Goal: Information Seeking & Learning: Learn about a topic

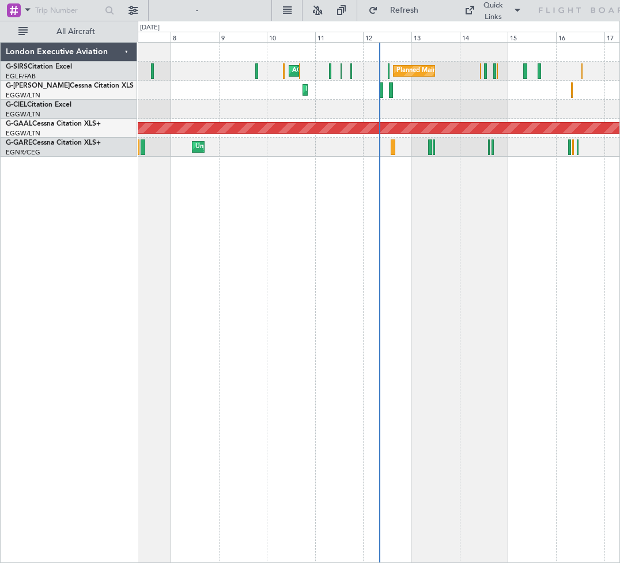
click at [405, 9] on span "Refresh" at bounding box center [404, 10] width 48 height 8
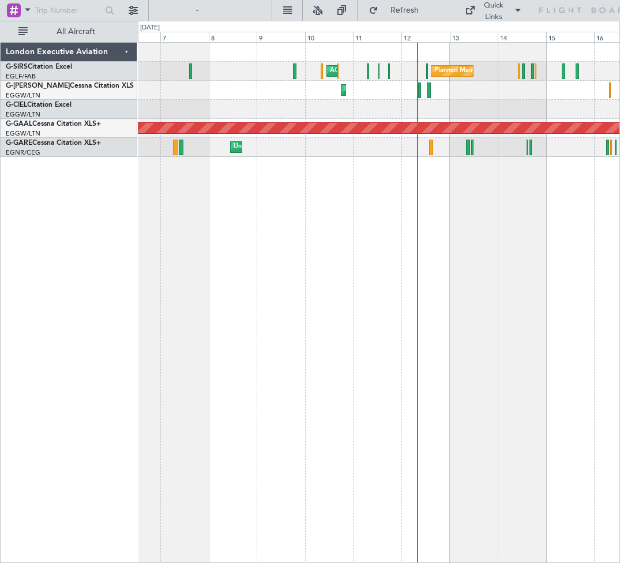
click at [130, 11] on button at bounding box center [133, 10] width 18 height 18
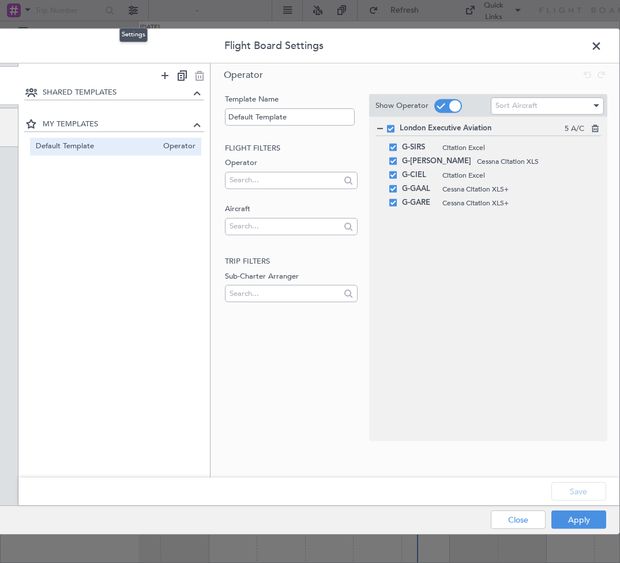
scroll to position [0, 81]
click at [527, 519] on button "Close" at bounding box center [518, 519] width 55 height 18
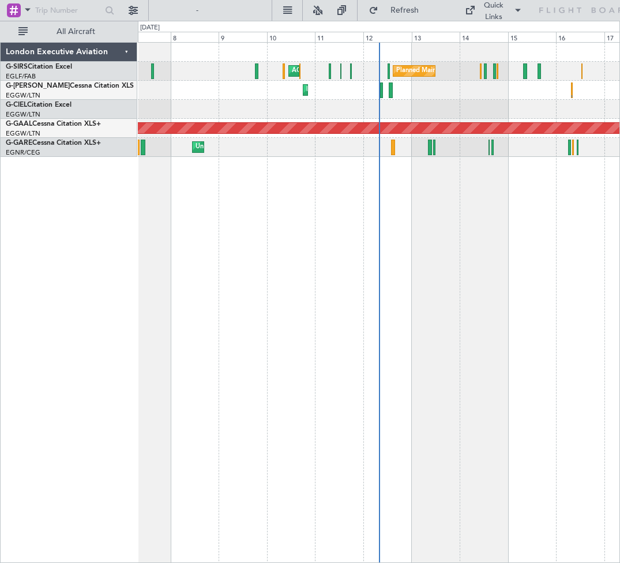
click at [568, 9] on icon at bounding box center [585, 10] width 94 height 10
click at [514, 11] on span at bounding box center [518, 10] width 14 height 14
click at [497, 67] on button "Crew Board" at bounding box center [495, 66] width 86 height 28
click at [398, 4] on button "Refresh" at bounding box center [397, 10] width 69 height 18
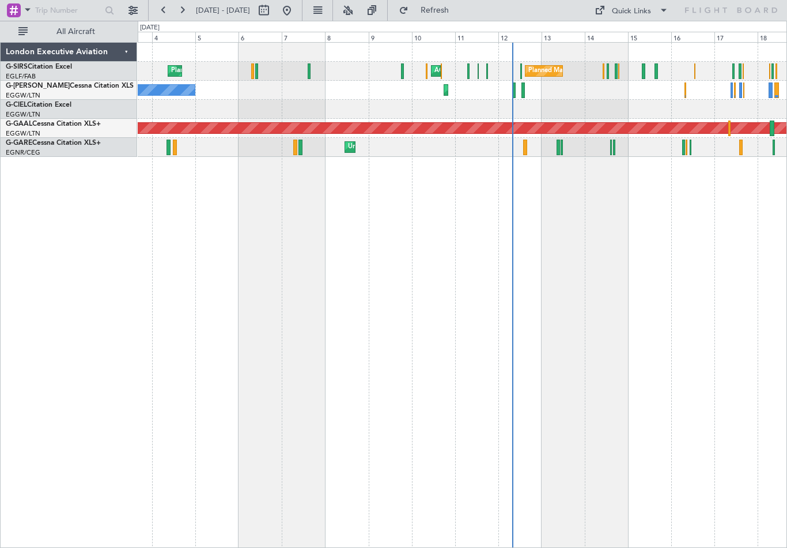
click at [605, 7] on span at bounding box center [600, 10] width 14 height 14
click at [619, 34] on div at bounding box center [393, 274] width 787 height 548
click at [327, 11] on button at bounding box center [317, 10] width 18 height 18
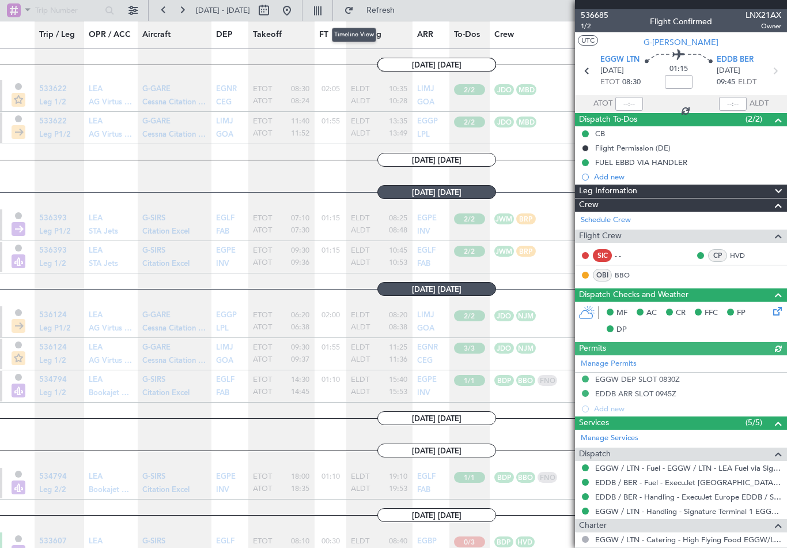
scroll to position [1549, 0]
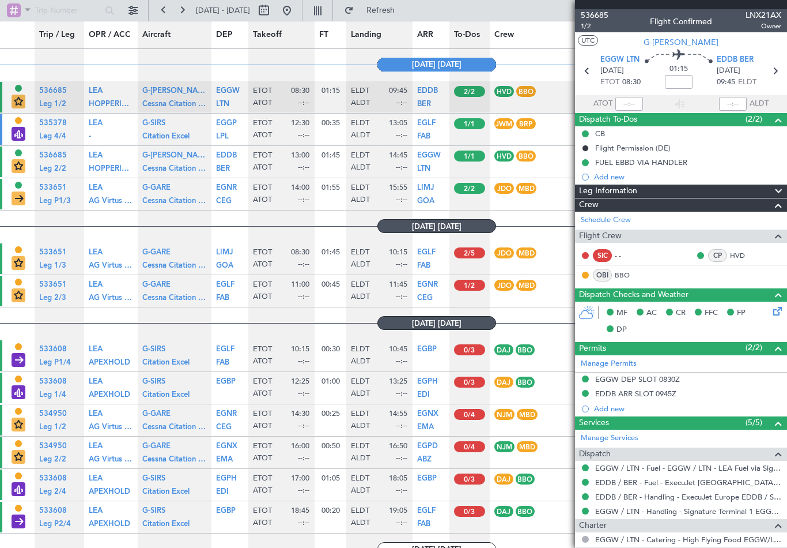
click at [553, 8] on div "[DATE] - [DATE] Refresh" at bounding box center [393, 10] width 787 height 21
click at [327, 12] on button at bounding box center [317, 10] width 18 height 18
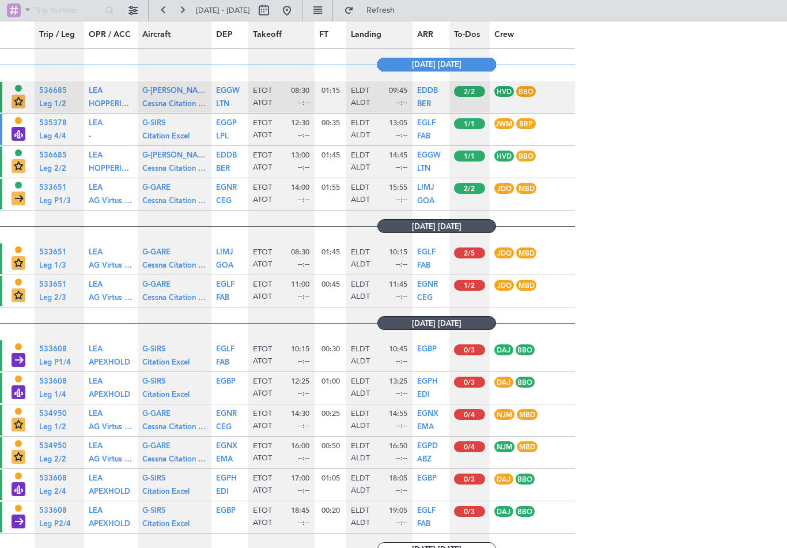
type input "0"
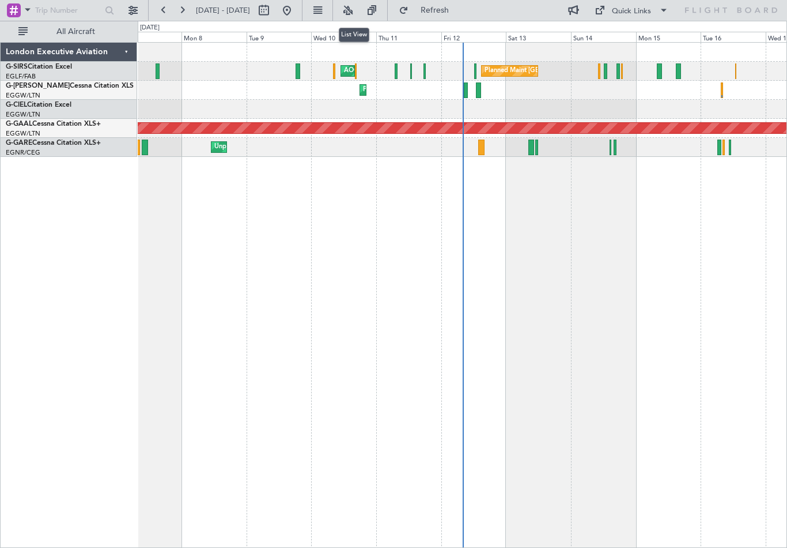
click at [25, 28] on button "All Aircraft" at bounding box center [69, 31] width 112 height 18
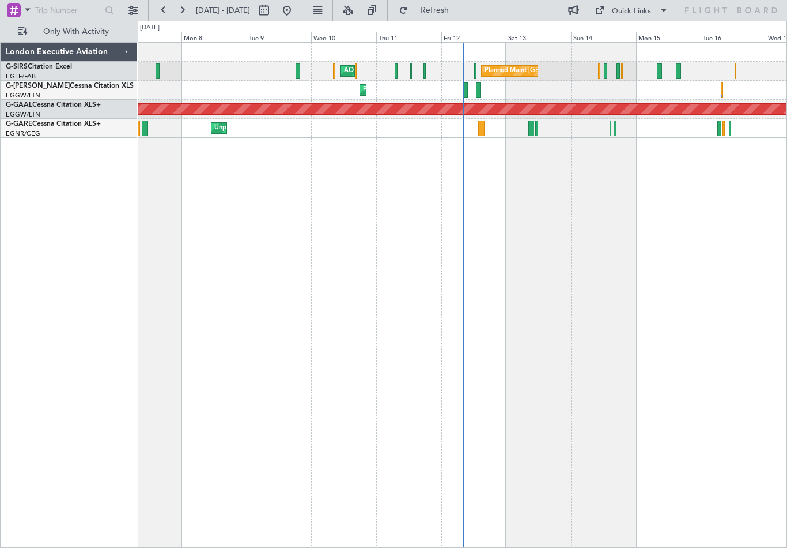
click at [654, 11] on button "Quick Links" at bounding box center [631, 10] width 85 height 18
click at [646, 34] on button "Trip Builder" at bounding box center [632, 38] width 86 height 28
click at [169, 7] on button at bounding box center [163, 10] width 18 height 18
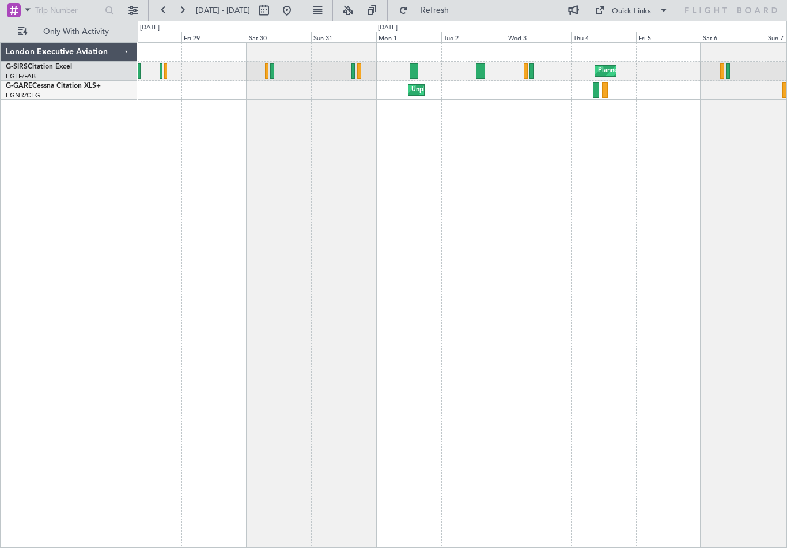
click at [137, 9] on button at bounding box center [133, 10] width 18 height 18
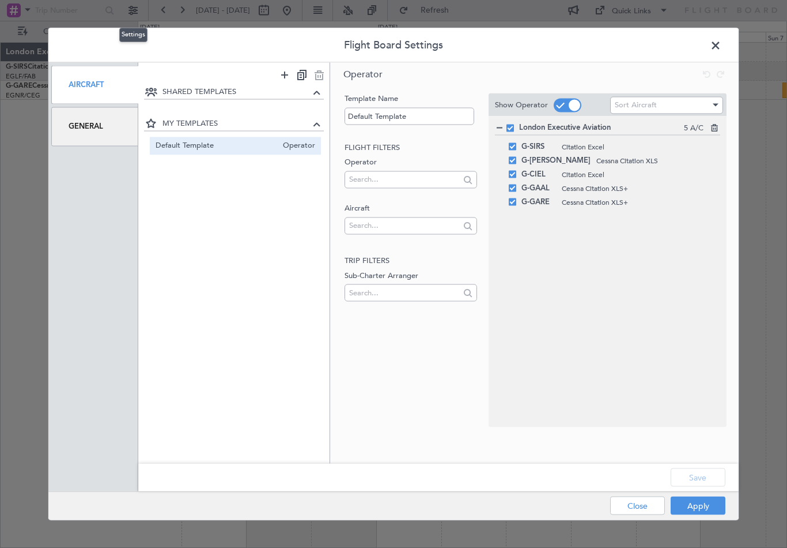
click at [648, 497] on button "Close" at bounding box center [637, 505] width 55 height 18
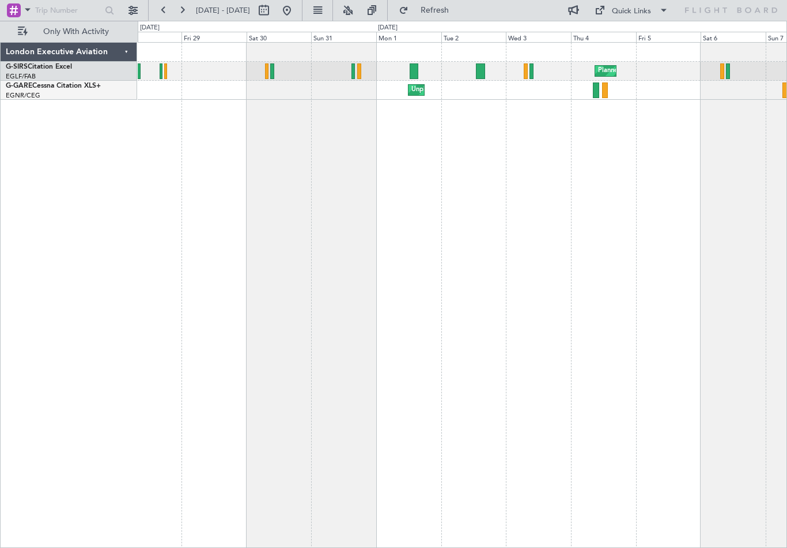
click at [327, 12] on button at bounding box center [317, 10] width 18 height 18
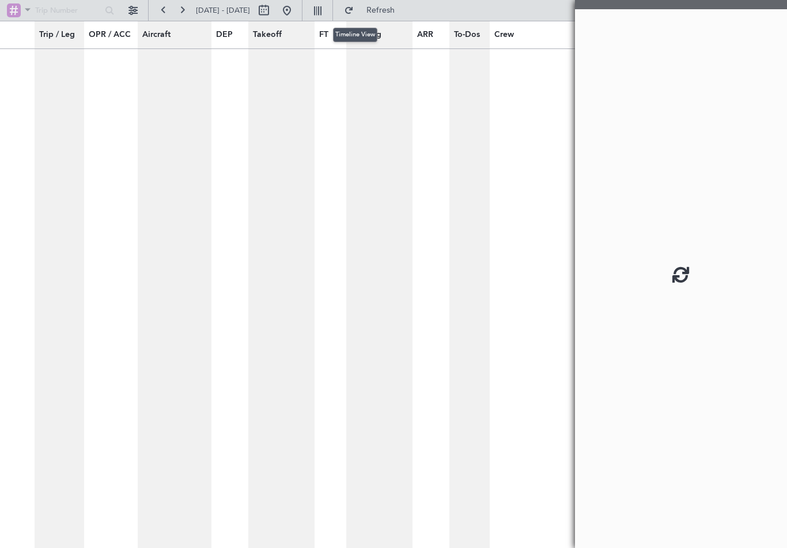
click at [327, 2] on button at bounding box center [317, 10] width 18 height 18
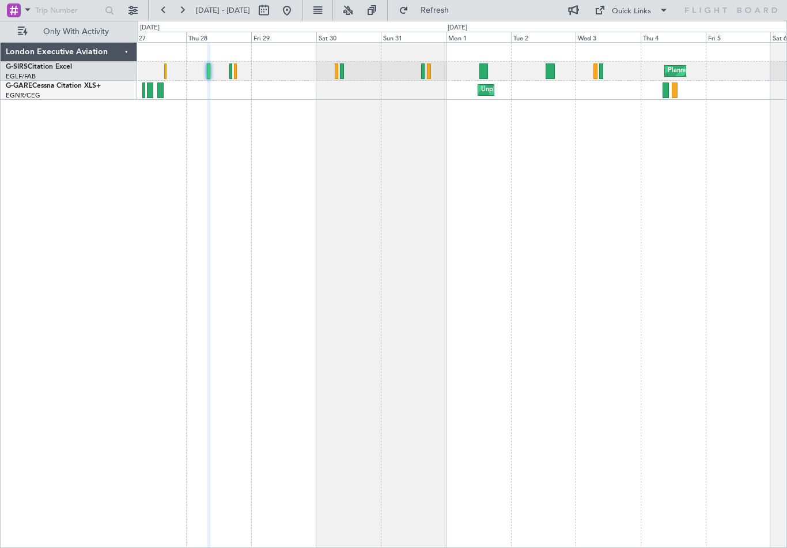
click at [20, 28] on button "Only With Activity" at bounding box center [69, 31] width 112 height 18
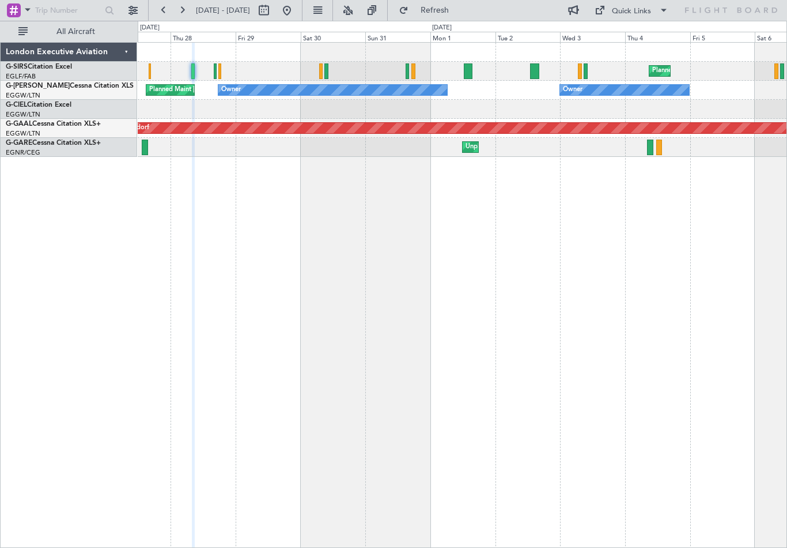
click at [382, 16] on button at bounding box center [372, 10] width 18 height 18
click at [382, 18] on button at bounding box center [372, 10] width 18 height 18
